Goal: Check status: Check status

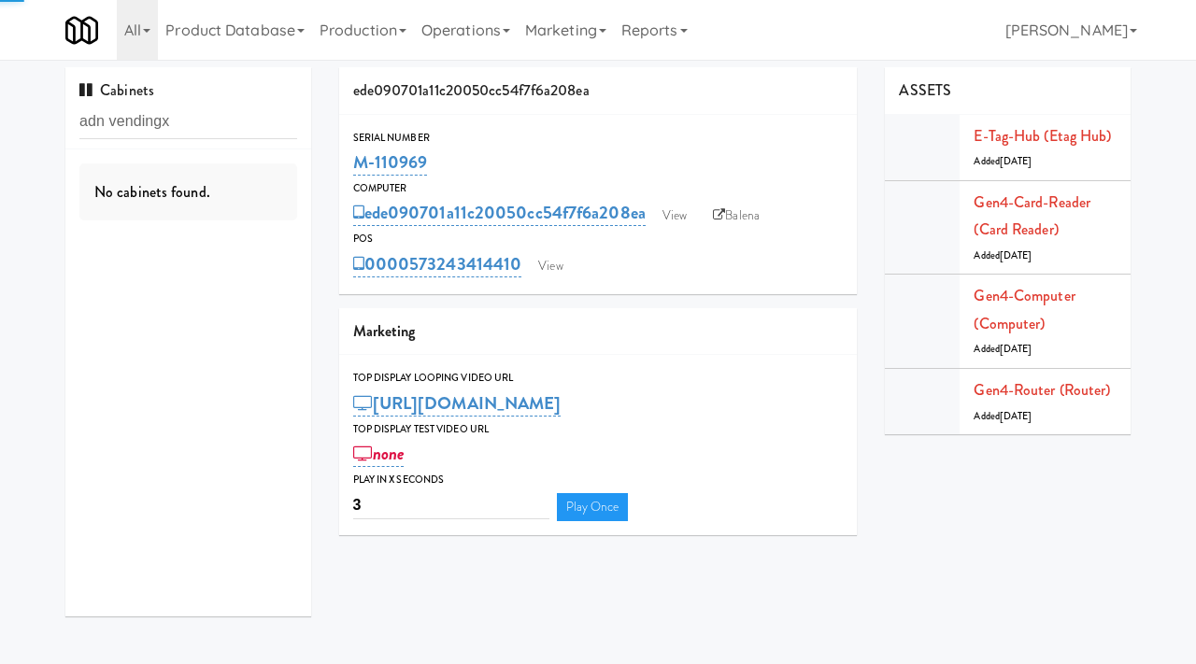
scroll to position [23, 0]
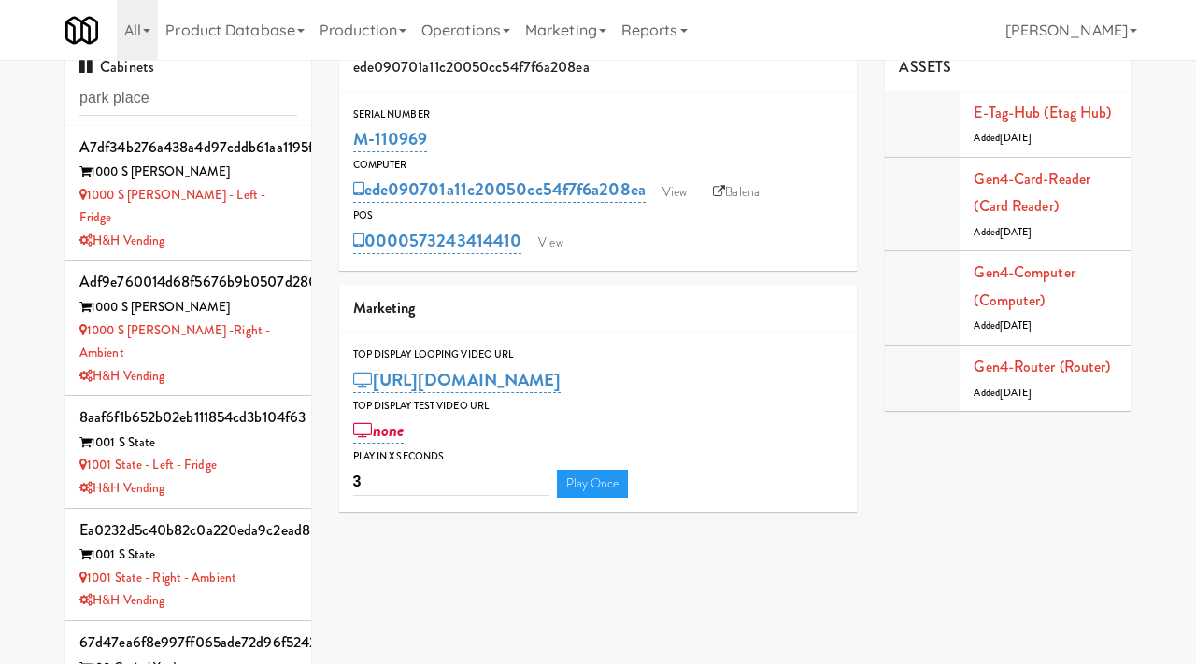
type input "park place"
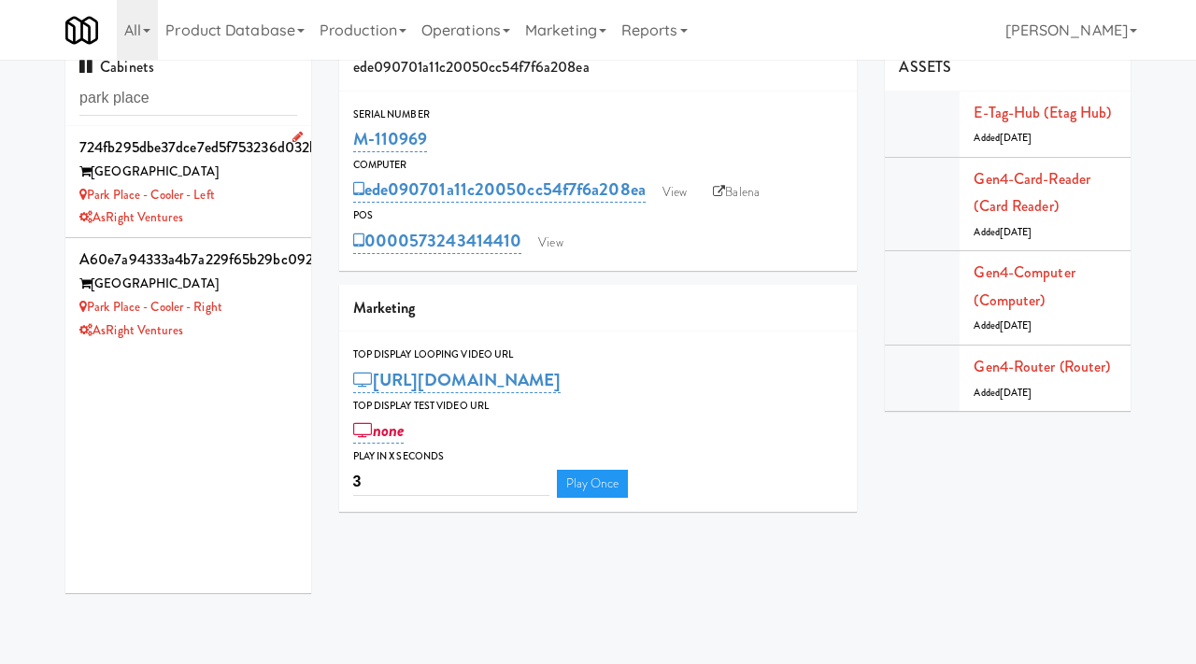
click at [257, 220] on div "AsRight Ventures" at bounding box center [188, 218] width 218 height 23
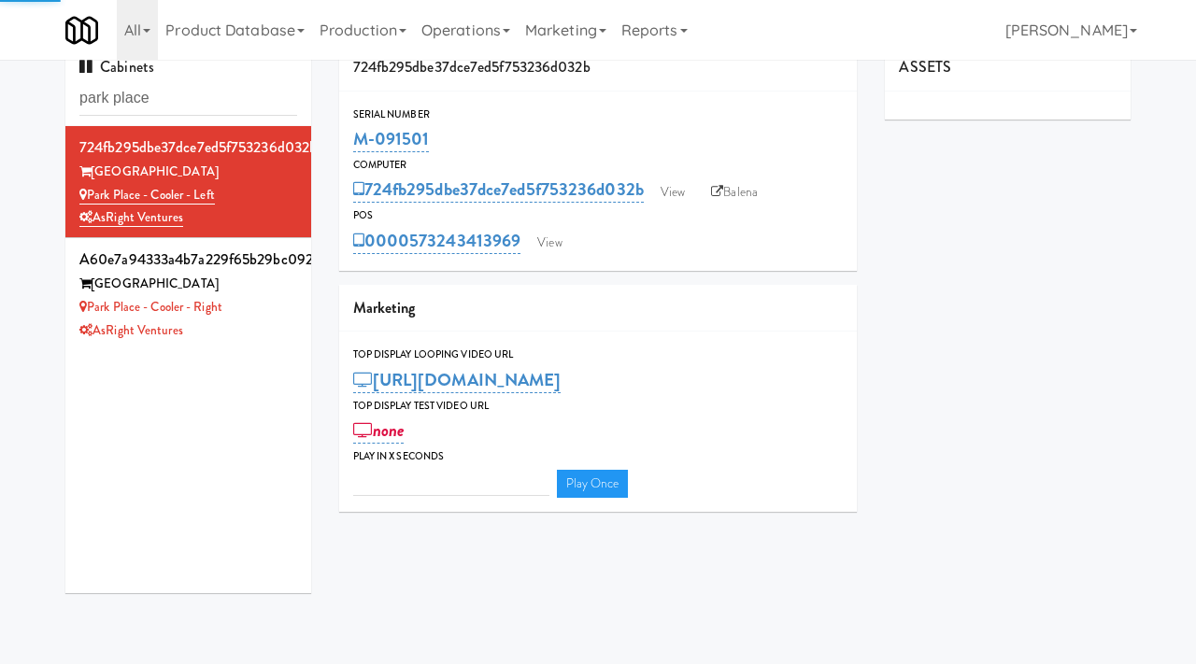
type input "3"
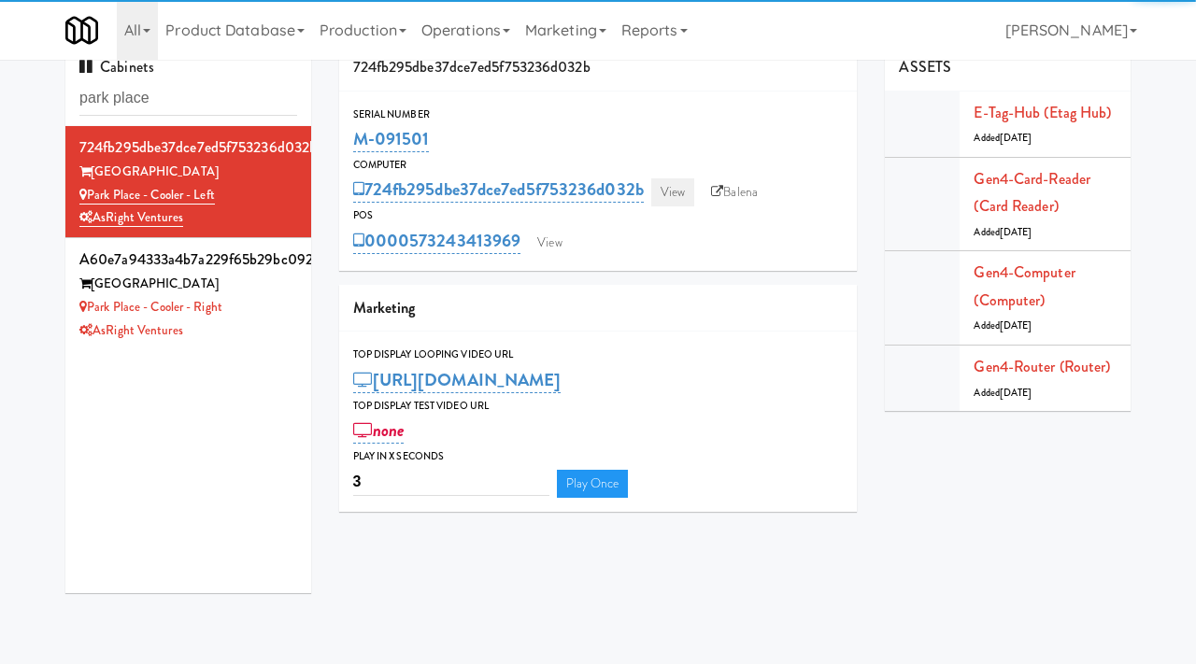
click at [673, 203] on link "View" at bounding box center [672, 192] width 43 height 28
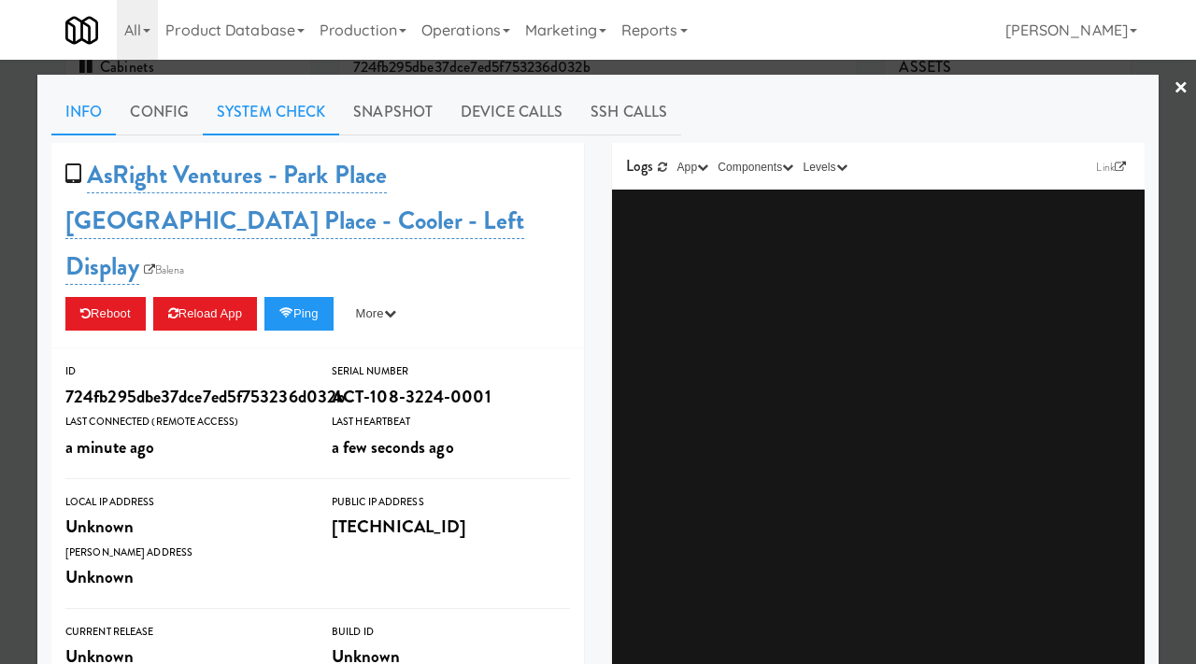
click at [280, 110] on link "System Check" at bounding box center [271, 112] width 136 height 47
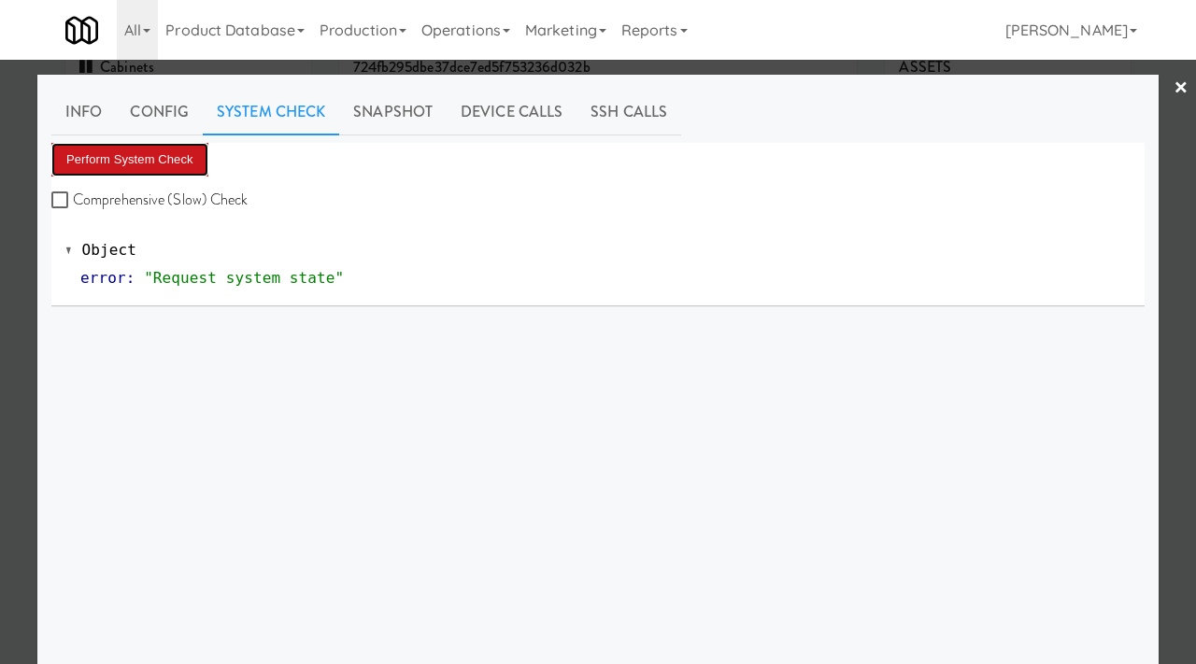
click at [134, 157] on button "Perform System Check" at bounding box center [129, 160] width 157 height 34
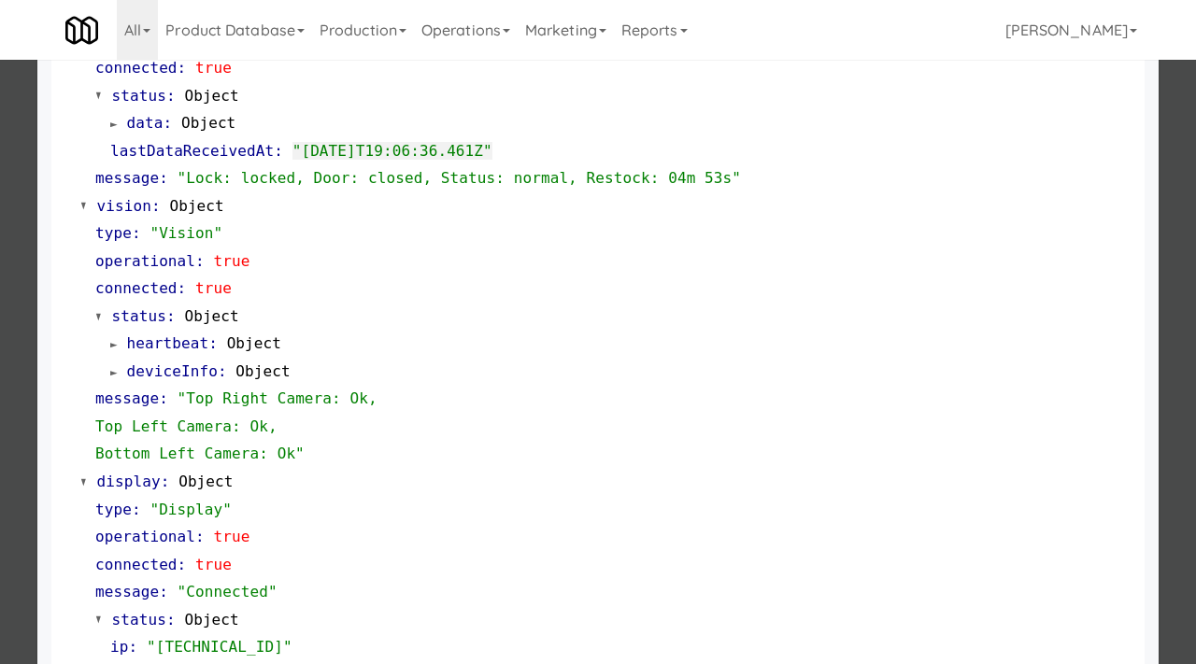
scroll to position [787, 0]
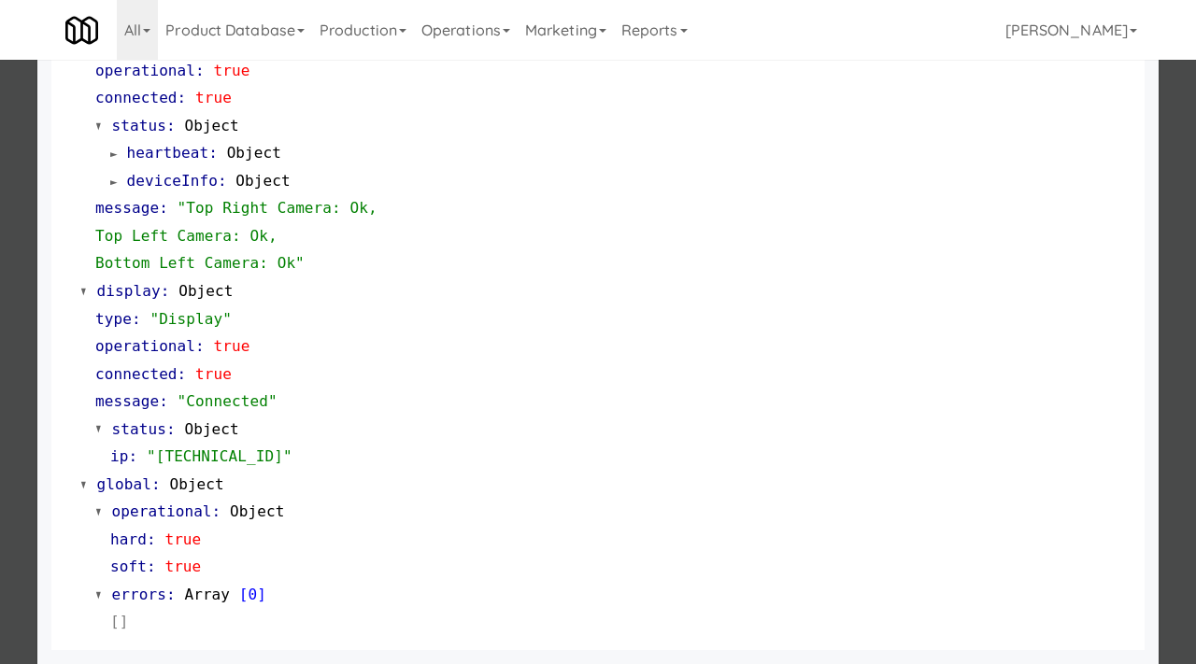
click at [0, 367] on div at bounding box center [598, 332] width 1196 height 664
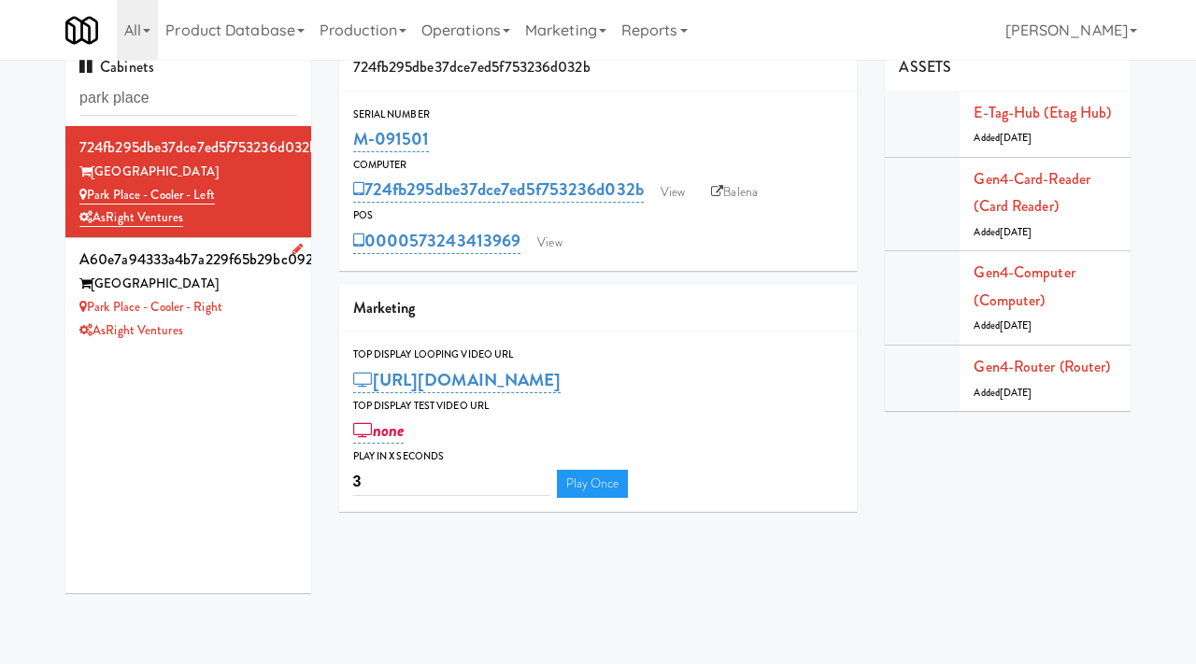
click at [264, 316] on div "Park Place - Cooler - Right" at bounding box center [188, 307] width 218 height 23
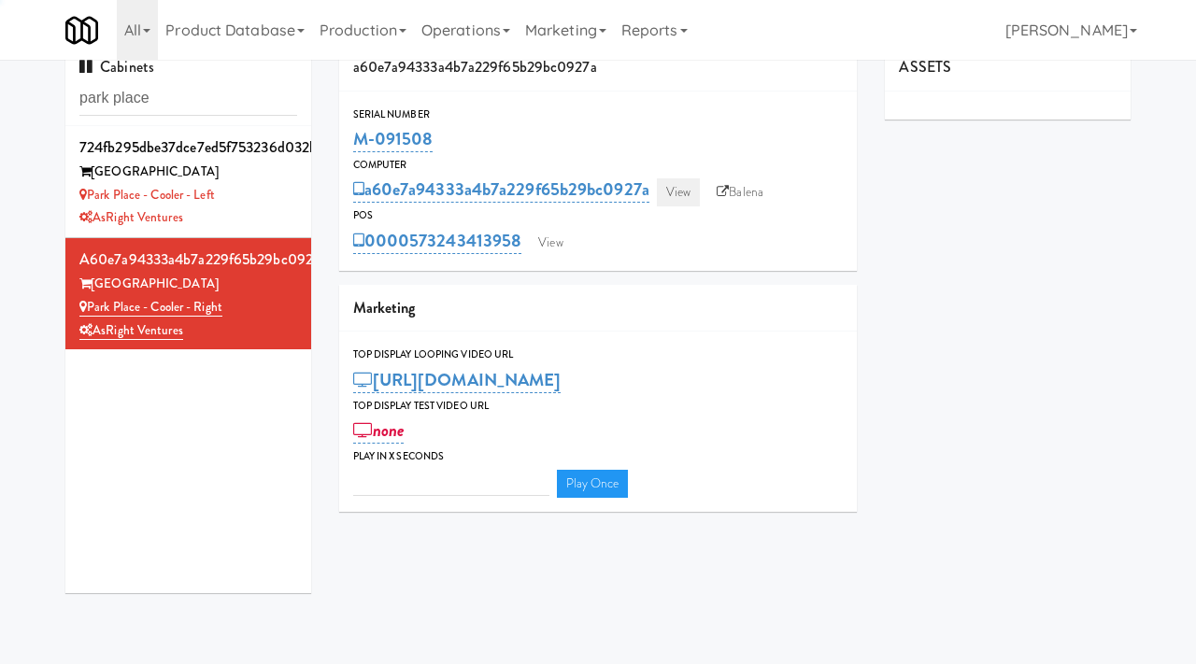
type input "3"
click at [679, 189] on link "View" at bounding box center [678, 192] width 43 height 28
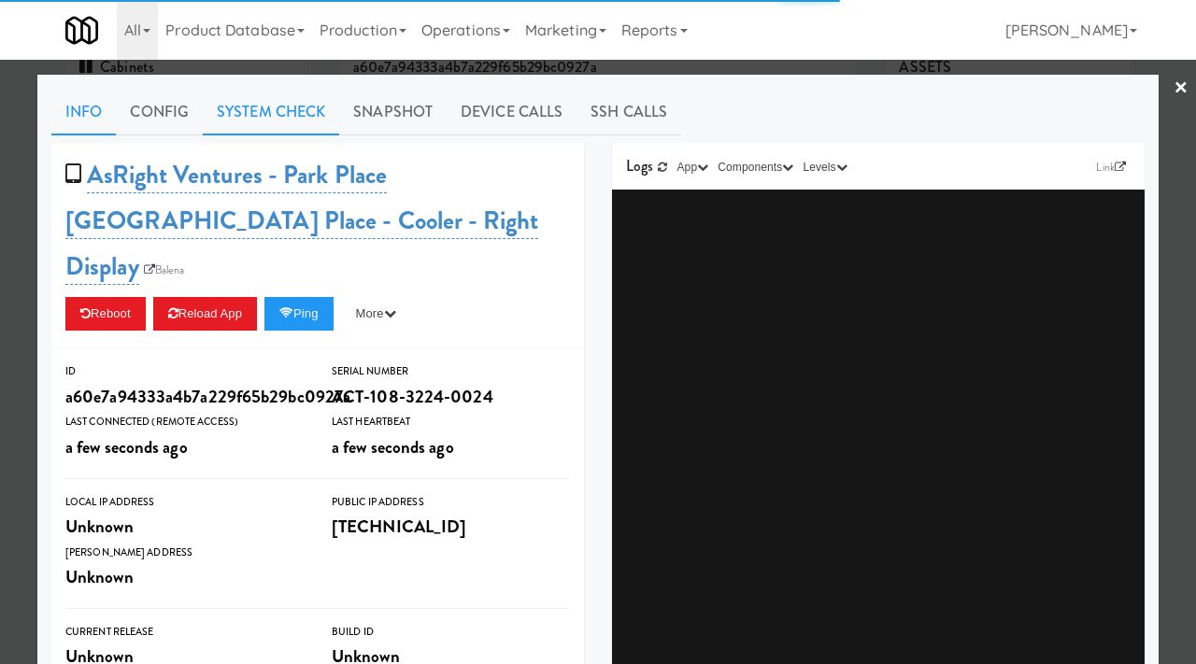
click at [267, 117] on link "System Check" at bounding box center [271, 112] width 136 height 47
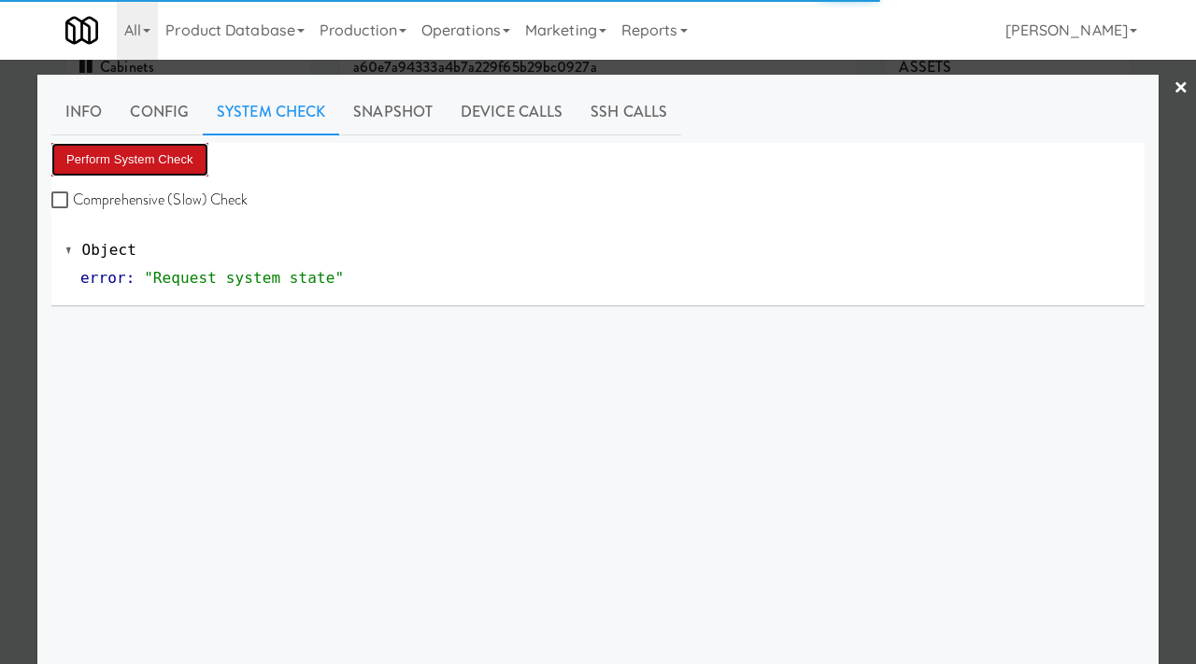
click at [162, 164] on button "Perform System Check" at bounding box center [129, 160] width 157 height 34
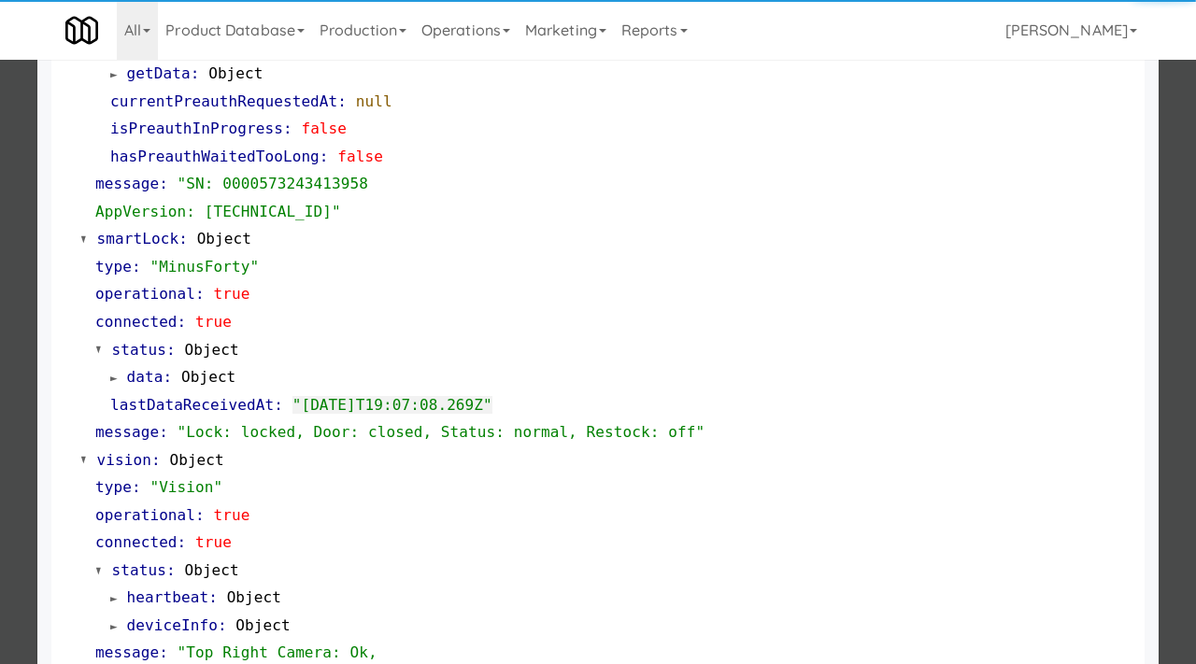
scroll to position [344, 0]
